Goal: Transaction & Acquisition: Obtain resource

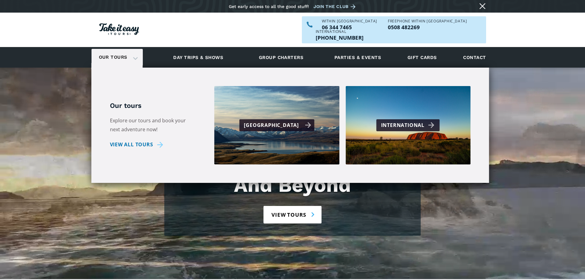
click at [271, 121] on div "[GEOGRAPHIC_DATA]" at bounding box center [277, 125] width 67 height 9
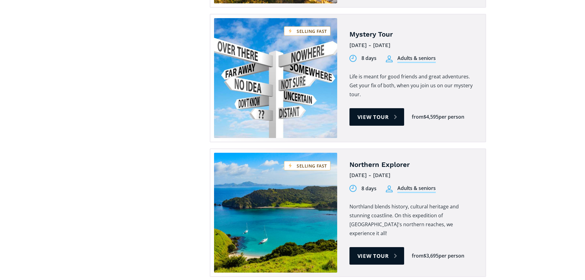
scroll to position [1413, 0]
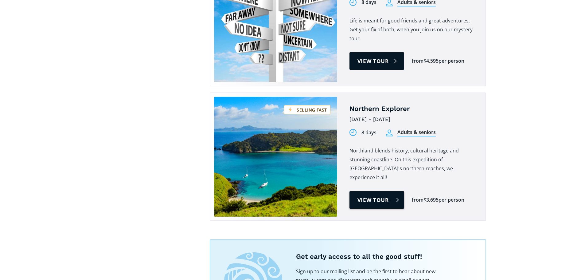
click at [381, 191] on link "View tour" at bounding box center [377, 200] width 55 height 18
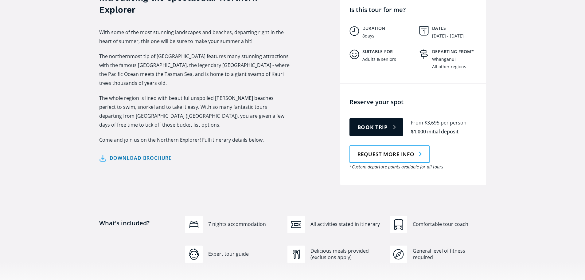
scroll to position [277, 0]
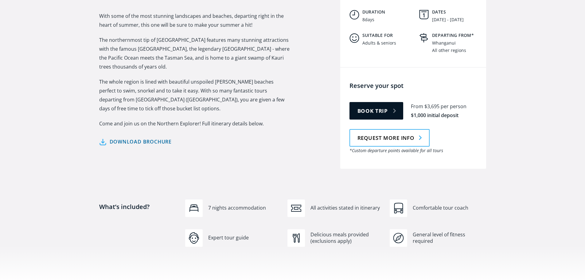
click at [130, 137] on link "Download brochure" at bounding box center [135, 141] width 73 height 9
